Goal: Find specific page/section: Find specific page/section

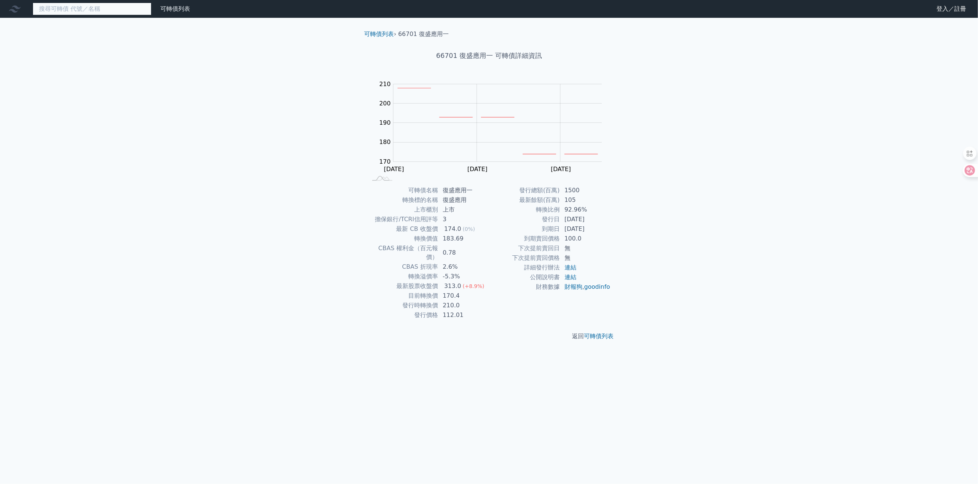
click at [76, 9] on input at bounding box center [92, 9] width 119 height 13
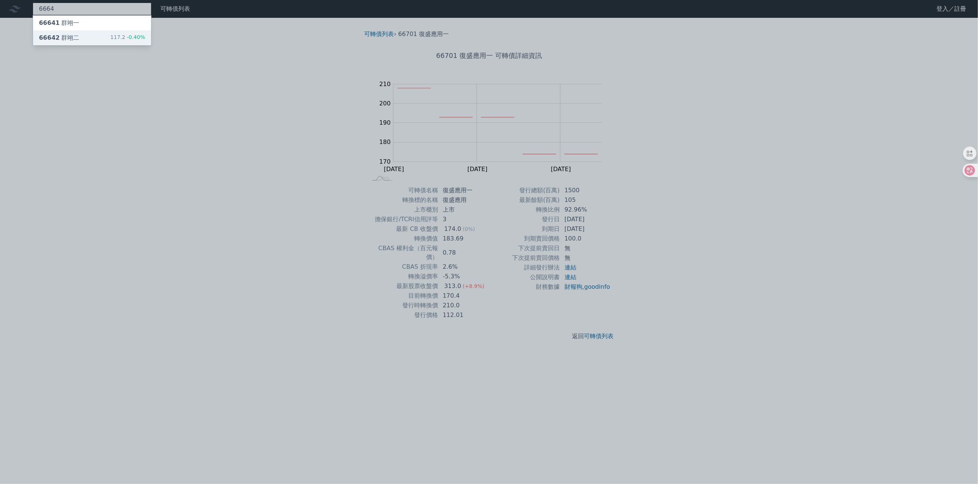
type input "6664"
click at [92, 40] on div "66642 群翊二 117.2 -0.40%" at bounding box center [92, 37] width 118 height 15
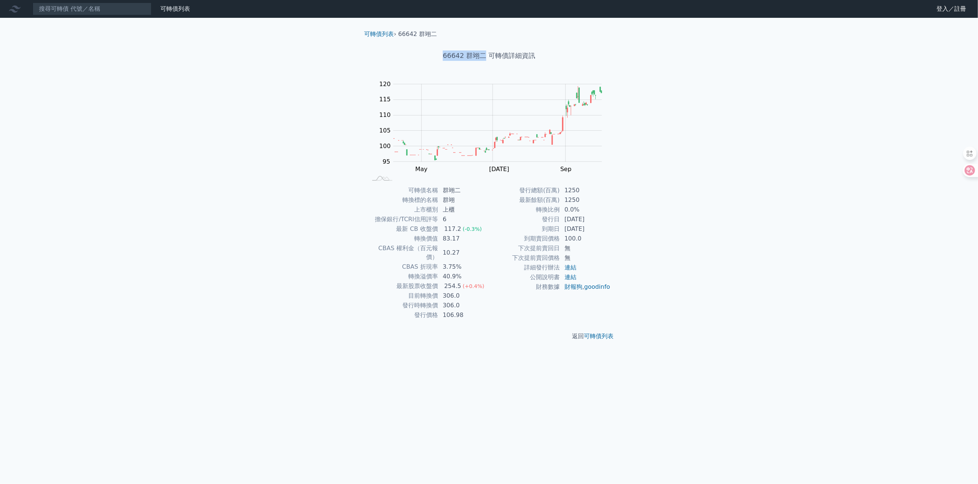
drag, startPoint x: 443, startPoint y: 56, endPoint x: 483, endPoint y: 56, distance: 40.5
click at [483, 56] on h1 "66642 群翊二 可轉債詳細資訊" at bounding box center [488, 55] width 261 height 10
copy h1 "66642 群翊二"
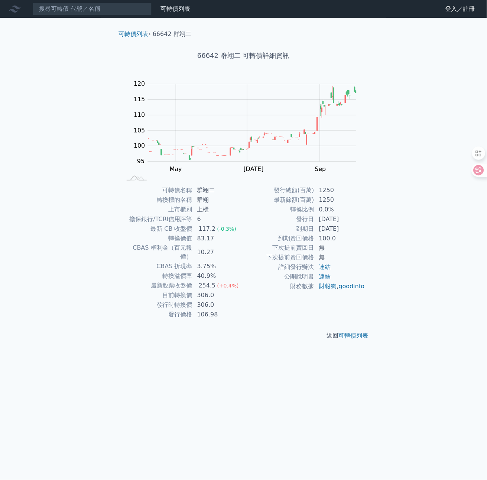
drag, startPoint x: 0, startPoint y: 221, endPoint x: -105, endPoint y: 226, distance: 105.5
click at [0, 226] on html "可轉債列表 財務數據 可轉債列表 財務數據 登入／註冊 登入／註冊 可轉債列表 › 66642 群翊二 66642 群翊二 可轉債詳細資訊 Zoom Out …" at bounding box center [243, 240] width 487 height 480
